Goal: Navigation & Orientation: Find specific page/section

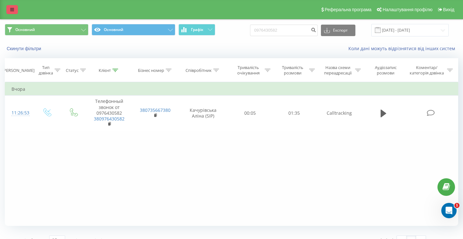
click at [11, 9] on icon at bounding box center [12, 9] width 4 height 4
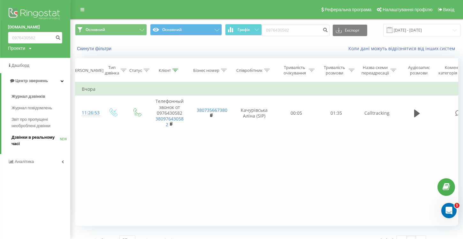
click at [37, 141] on span "Дзвінки в реальному часі" at bounding box center [35, 140] width 49 height 13
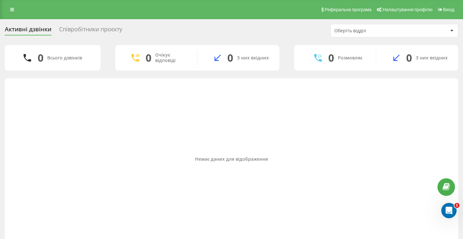
click at [17, 32] on div "Активні дзвінки" at bounding box center [28, 31] width 47 height 10
click at [14, 11] on icon at bounding box center [12, 9] width 4 height 4
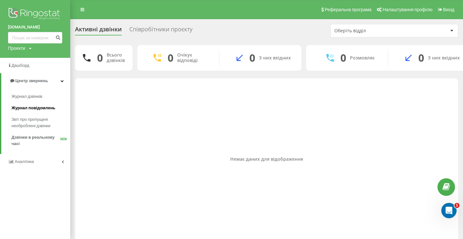
click at [22, 110] on span "Журнал повідомлень" at bounding box center [33, 108] width 44 height 6
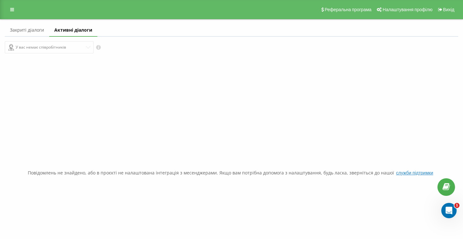
click at [88, 46] on div "У вас немає співробітників" at bounding box center [116, 47] width 222 height 12
click at [88, 49] on div "У вас немає співробітників" at bounding box center [116, 47] width 222 height 12
click at [38, 32] on link "Закриті діалоги" at bounding box center [27, 30] width 44 height 13
click at [77, 30] on link "Активні діалоги" at bounding box center [74, 30] width 45 height 13
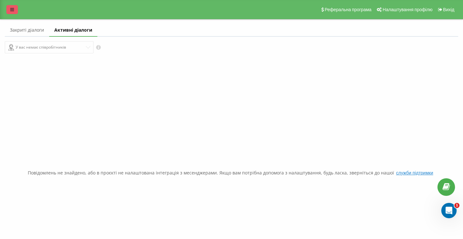
click at [12, 9] on icon at bounding box center [12, 9] width 4 height 4
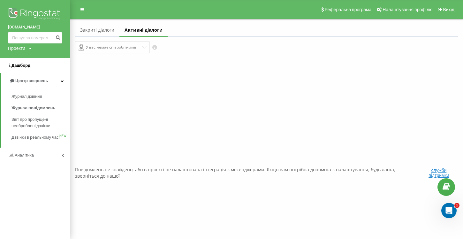
click at [21, 67] on span "Дашборд" at bounding box center [20, 65] width 19 height 5
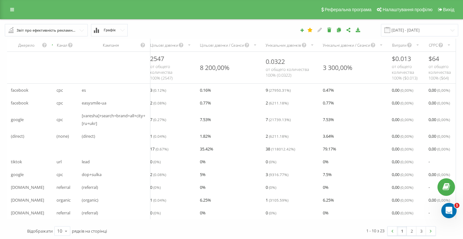
scroll to position [3, 0]
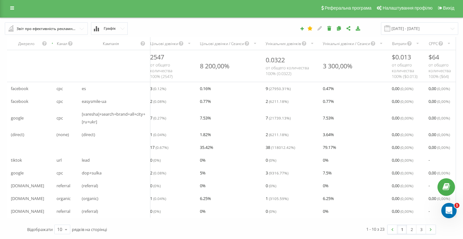
click at [81, 26] on input "text" at bounding box center [46, 28] width 82 height 11
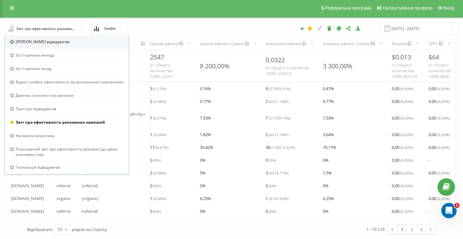
click at [52, 42] on span "[PERSON_NAME] відвідувачів" at bounding box center [43, 41] width 54 height 5
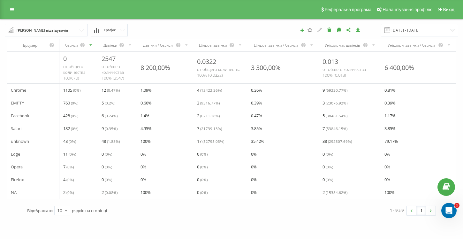
click at [81, 30] on input "text" at bounding box center [46, 29] width 82 height 11
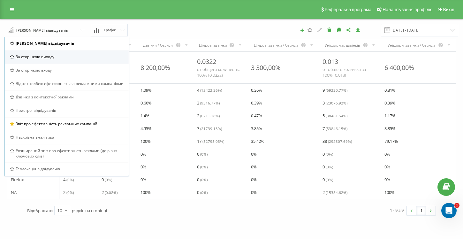
click at [43, 59] on div "За сторінкою виходу" at bounding box center [67, 56] width 124 height 13
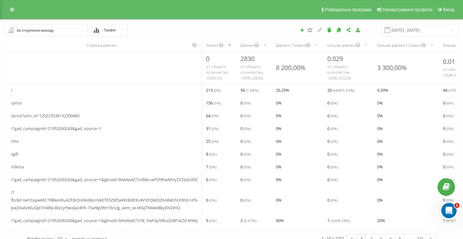
click at [83, 32] on input "text" at bounding box center [46, 29] width 82 height 11
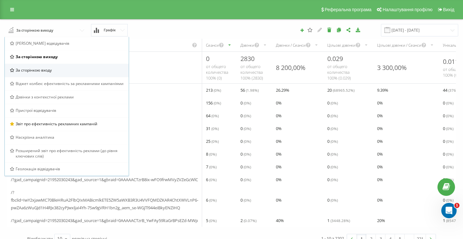
click at [36, 72] on span "За сторінкою входу" at bounding box center [34, 69] width 36 height 5
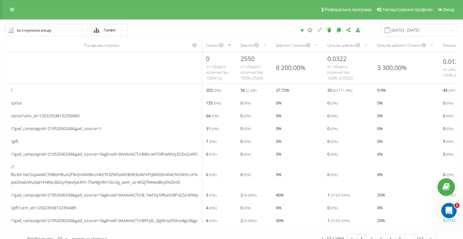
click at [72, 33] on input "text" at bounding box center [46, 29] width 82 height 11
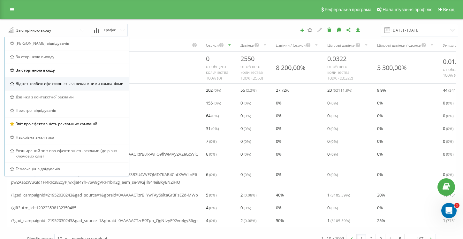
click at [44, 87] on div "Віджет колбек: ефективність за рекламними кампаніями" at bounding box center [67, 83] width 124 height 13
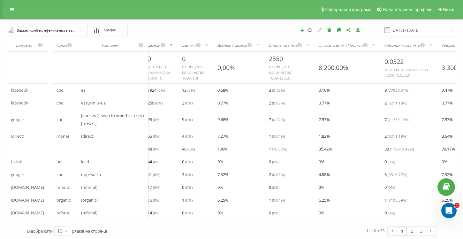
click at [83, 32] on input "text" at bounding box center [46, 29] width 82 height 11
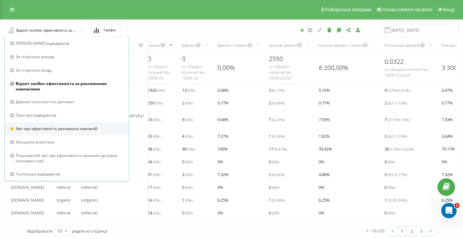
click at [60, 134] on div "Звіт про ефективність рекламних кампаній" at bounding box center [67, 128] width 124 height 13
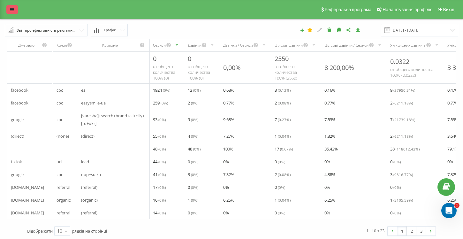
click at [15, 8] on link at bounding box center [11, 9] width 11 height 9
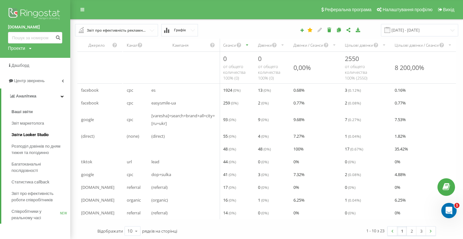
click at [22, 135] on span "Звіти Looker Studio" at bounding box center [29, 135] width 37 height 6
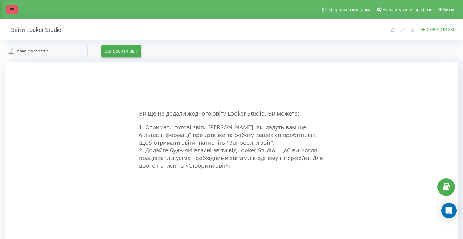
click at [11, 9] on icon at bounding box center [12, 9] width 4 height 4
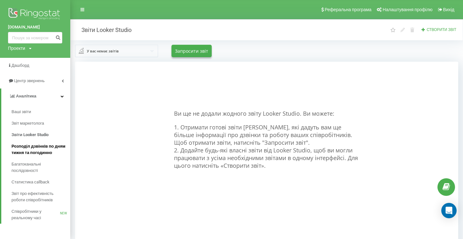
click at [26, 154] on span "Розподіл дзвінків по дням тижня та погодинно" at bounding box center [39, 149] width 56 height 13
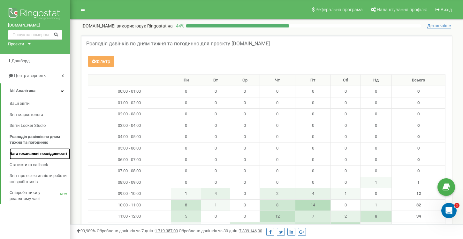
click at [20, 157] on span "Багатоканальні послідовності" at bounding box center [38, 154] width 57 height 6
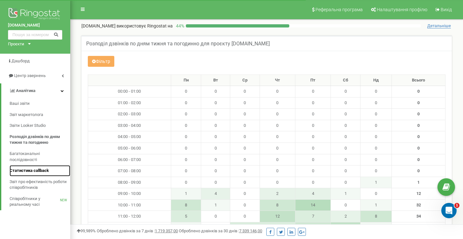
click at [24, 172] on span "Статистика callback" at bounding box center [29, 171] width 39 height 6
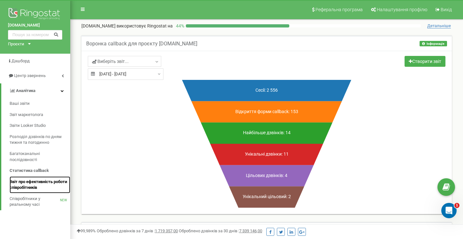
click at [35, 188] on span "Звіт про ефективність роботи співробітників" at bounding box center [38, 185] width 57 height 12
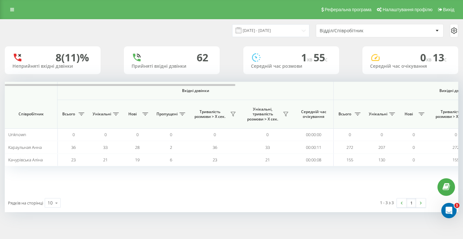
click at [378, 30] on div "Відділ/Співробітник" at bounding box center [358, 30] width 76 height 5
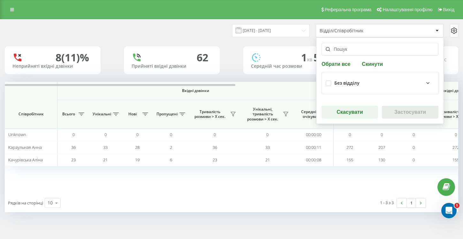
click at [368, 53] on input "text" at bounding box center [380, 49] width 117 height 13
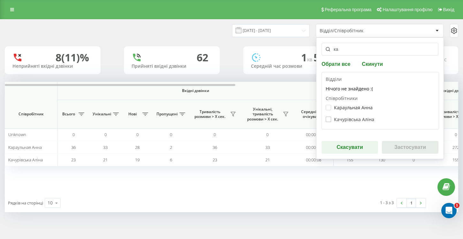
type input "ка"
click at [344, 120] on label "Качурівська Аліна" at bounding box center [350, 119] width 49 height 5
checkbox input "true"
click at [399, 146] on button "Застосувати" at bounding box center [410, 147] width 57 height 13
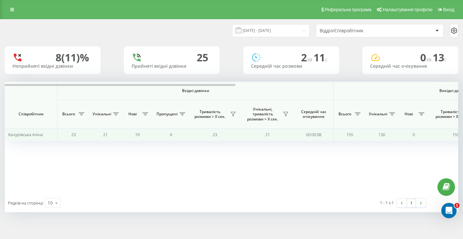
click at [45, 135] on div "Качурівська Аліна" at bounding box center [31, 134] width 46 height 5
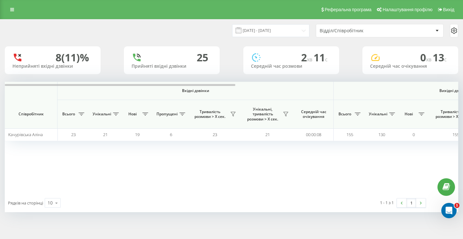
click at [356, 33] on div "Відділ/Співробітник" at bounding box center [358, 30] width 76 height 5
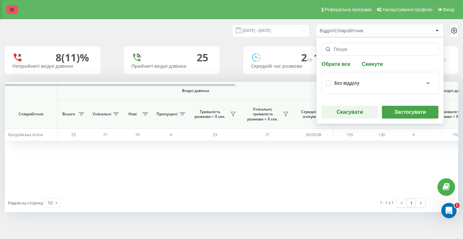
click at [11, 11] on icon at bounding box center [12, 9] width 4 height 4
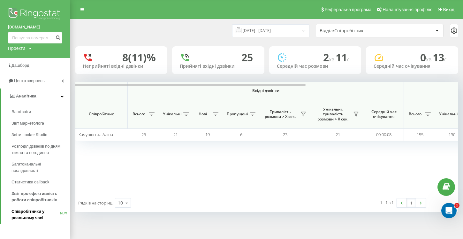
click at [18, 219] on span "Співробітники у реальному часі" at bounding box center [35, 214] width 49 height 13
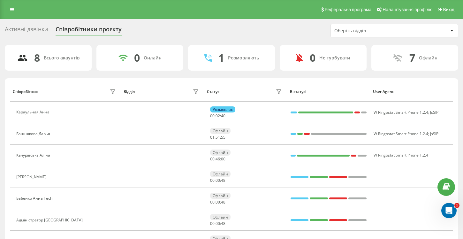
click at [31, 31] on div "Активні дзвінки" at bounding box center [26, 31] width 43 height 10
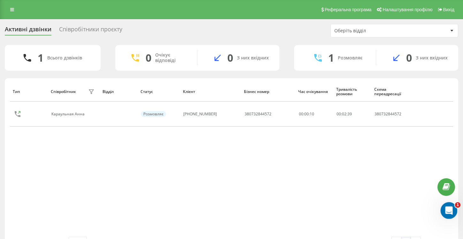
click at [447, 211] on icon "Открыть службу сообщений Intercom" at bounding box center [448, 209] width 11 height 11
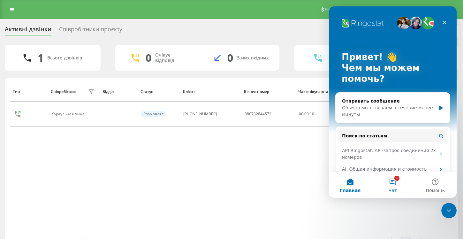
click at [395, 181] on button "1 Чат" at bounding box center [392, 185] width 42 height 26
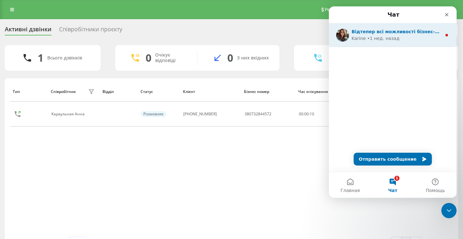
click at [406, 44] on div "Відтепер всі можливості бізнес-телефонії Ringostat доступні як на компʼютері, т…" at bounding box center [393, 35] width 128 height 24
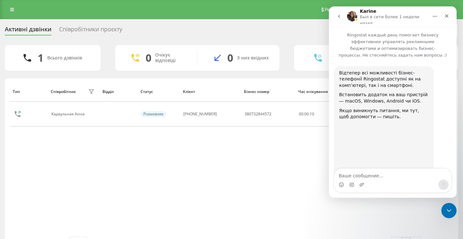
scroll to position [26, 0]
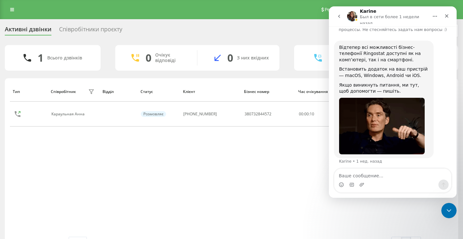
click at [341, 14] on icon "go back" at bounding box center [339, 16] width 5 height 5
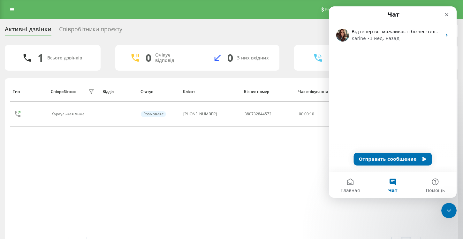
scroll to position [0, 0]
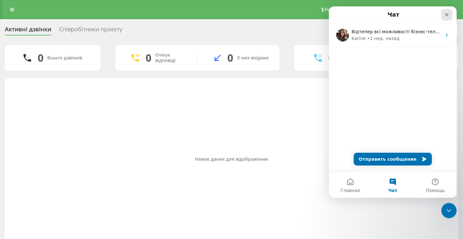
click at [447, 14] on icon "Закрыть" at bounding box center [447, 15] width 4 height 4
